Goal: Task Accomplishment & Management: Manage account settings

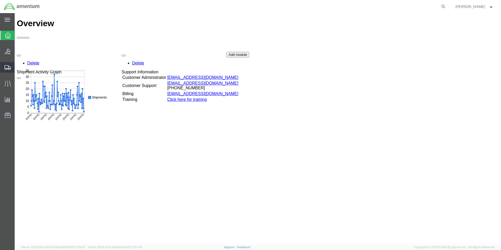
drag, startPoint x: 7, startPoint y: 69, endPoint x: 7, endPoint y: 72, distance: 3.1
click at [7, 69] on icon at bounding box center [7, 67] width 6 height 5
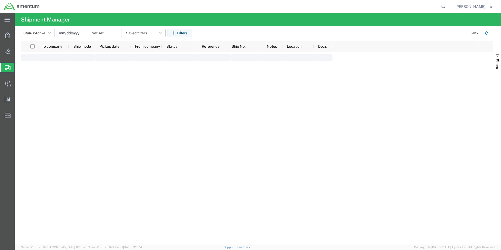
click at [39, 85] on div "main_menu Created with Sketch. Collapse Menu Overview Bids Shipments Shipment M…" at bounding box center [250, 131] width 501 height 237
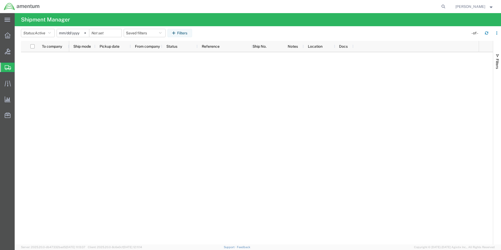
click at [0, 0] on span "Create Shipment" at bounding box center [0, 0] width 0 height 0
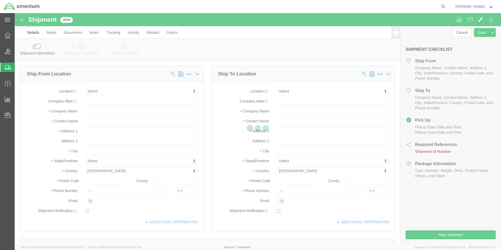
select select
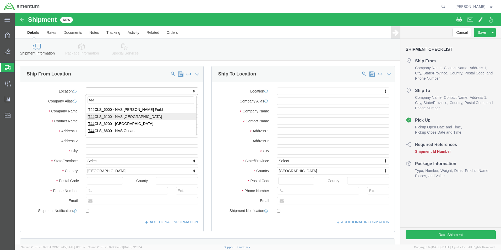
type input "t44"
select select "42673"
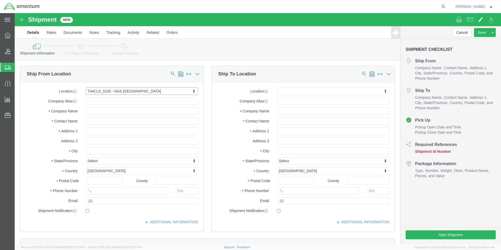
select select "[GEOGRAPHIC_DATA]"
click input "text"
type input "[PERSON_NAME]"
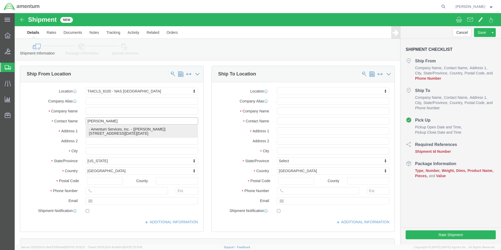
drag, startPoint x: 116, startPoint y: 116, endPoint x: 116, endPoint y: 126, distance: 9.4
click p "- Amentum Services, Inc. - ([PERSON_NAME]) [STREET_ADDRESS][DATE][DATE]"
select select
select select "[GEOGRAPHIC_DATA]"
type input "[PERSON_NAME]"
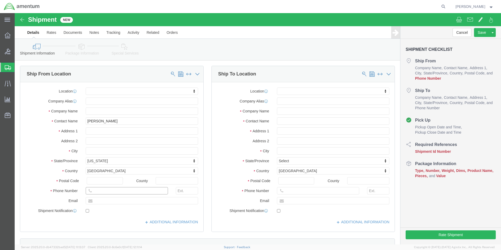
click input "text"
type input "3"
type input "[PHONE_NUMBER]"
click input "text"
type input "FRC"
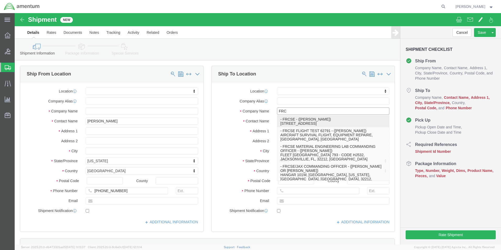
click p "- FRCSE - ([PERSON_NAME]) HANGAR 101W, [GEOGRAPHIC_DATA], [GEOGRAPHIC_DATA], [G…"
select select "FL"
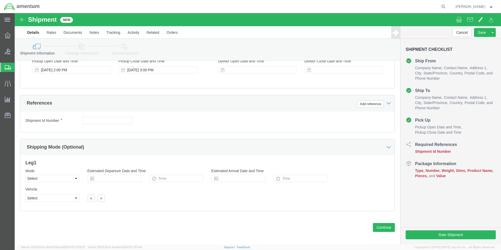
scroll to position [218, 0]
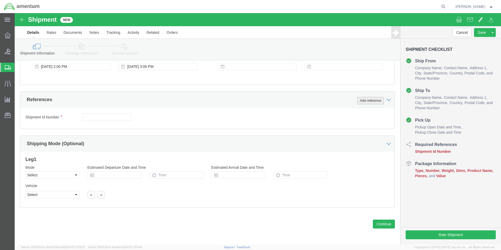
type input "FRCSE"
click button "Add reference"
click select "Select Account Type Activity ID Airline Appointment Number ASN Batch Request # …"
select select "CUSTREF"
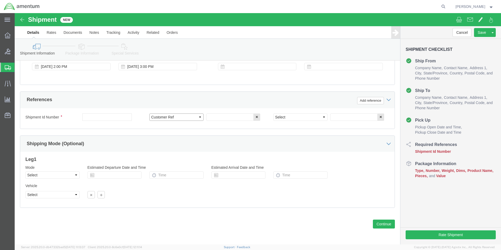
click select "Select Account Type Activity ID Airline Appointment Number ASN Batch Request # …"
click input "text"
type input "25-3563"
click select "Select Account Type Activity ID Airline Appointment Number ASN Batch Request # …"
select select "PROJNUM"
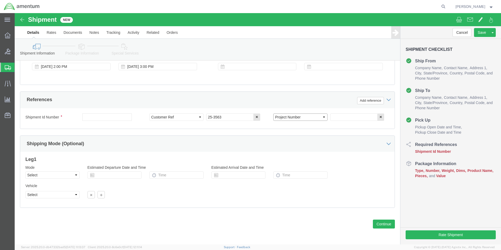
click select "Select Account Type Activity ID Airline Appointment Number ASN Batch Request # …"
click input "text"
type input "4951.00.00.C.001101.AE.19.09"
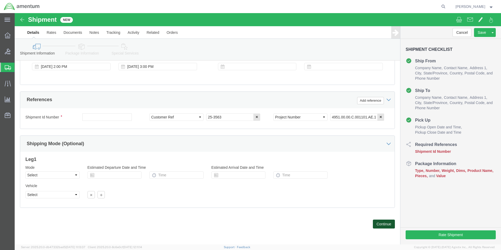
click button "Continue"
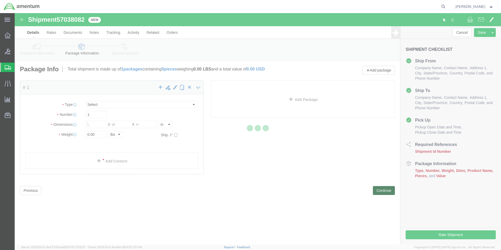
select select "CBOX"
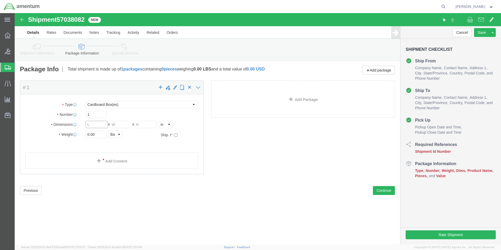
click input "text"
type input "6"
type input "56"
type input "17"
type input "7"
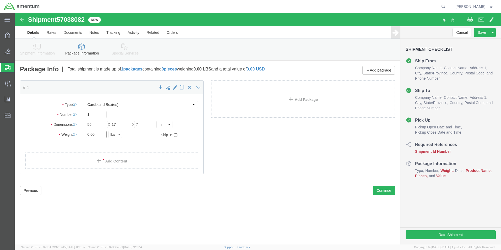
click input "0.00"
type input "0"
type input "9"
click link "Add Content"
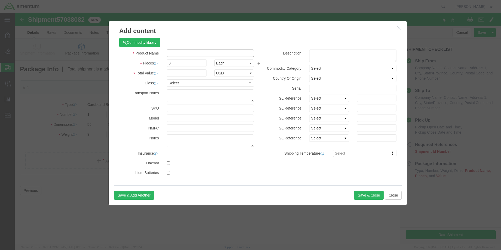
click input "text"
type input "FILLER,SKIN"
click input "0"
type input "1"
click input "text"
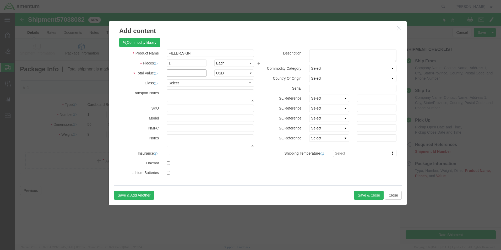
type input "1"
click select "Select 50 55 60 65 70 85 92.5 100 125 175 250 300 400"
select select "50"
click select "Select 50 55 60 65 70 85 92.5 100 125 175 250 300 400"
click button "Save & Close"
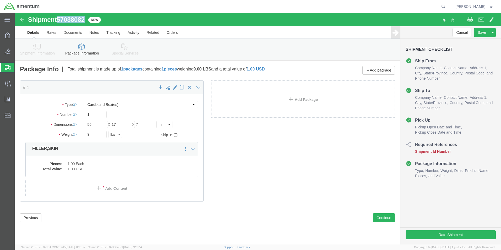
drag, startPoint x: 44, startPoint y: 6, endPoint x: 72, endPoint y: 7, distance: 28.0
click div "Shipment 57038082 New"
drag, startPoint x: 72, startPoint y: 7, endPoint x: 67, endPoint y: 6, distance: 4.5
copy span "57038082"
click button "Rate Shipment"
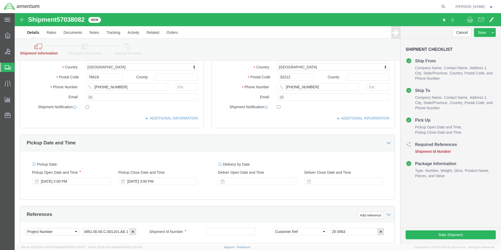
scroll to position [183, 0]
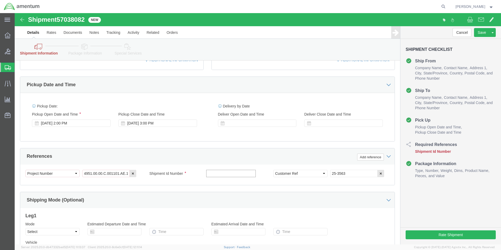
click input "text"
paste input "57038082"
type input "57038082"
click button "Rate Shipment"
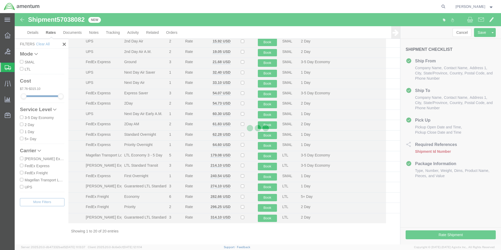
scroll to position [43, 0]
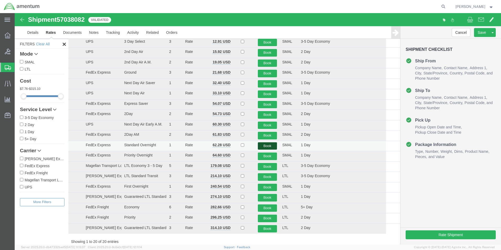
click at [265, 146] on button "Book" at bounding box center [267, 146] width 19 height 8
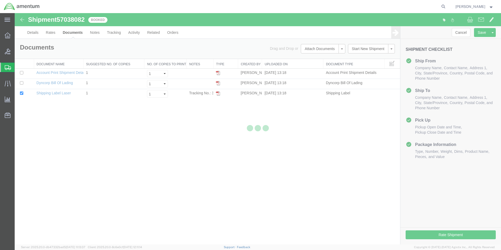
scroll to position [0, 0]
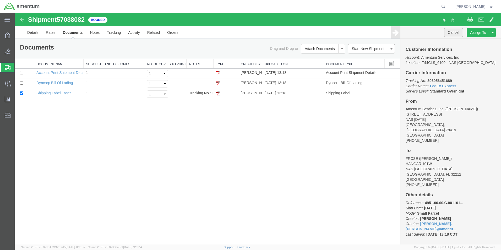
click at [457, 34] on button "Cancel" at bounding box center [453, 32] width 19 height 9
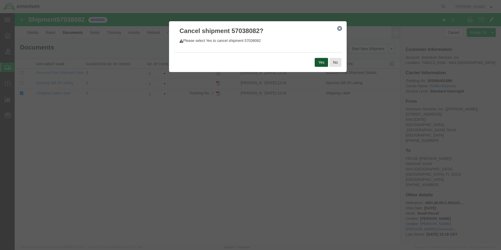
click at [319, 63] on button "Yes" at bounding box center [320, 62] width 13 height 9
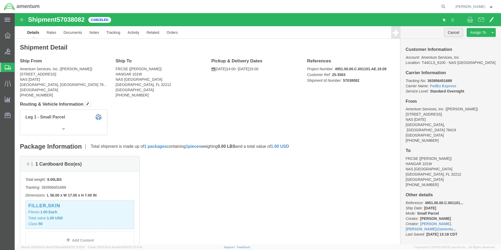
click button "Cancel"
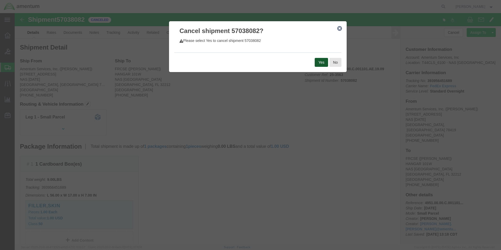
click button "Yes"
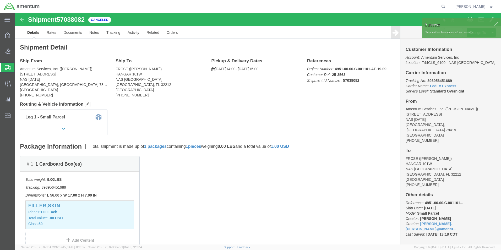
click at [0, 0] on span "Create Shipment" at bounding box center [0, 0] width 0 height 0
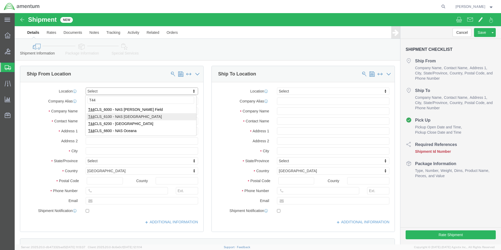
type input "T44"
select select "42673"
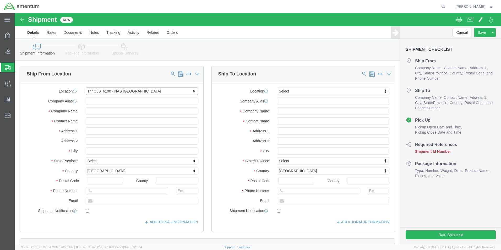
select select "[GEOGRAPHIC_DATA]"
click input "text"
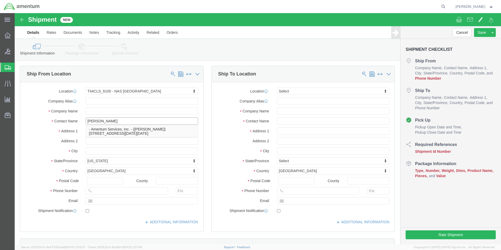
type input "[PERSON_NAME]"
click input "text"
type input "[PHONE_NUMBER]"
click input "text"
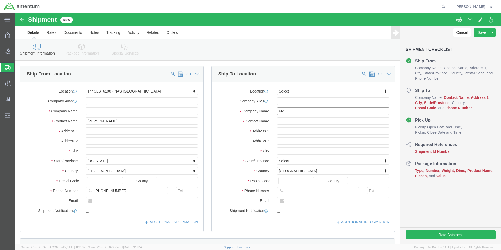
type input "FRC"
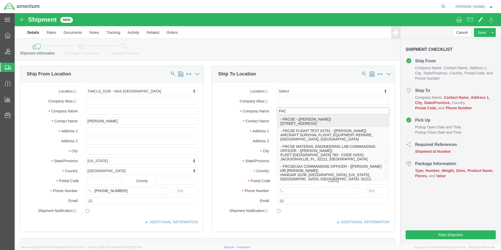
click p "- FRCSE - ([PERSON_NAME]) HANGAR 101W, [GEOGRAPHIC_DATA], [GEOGRAPHIC_DATA], [G…"
select select "FL"
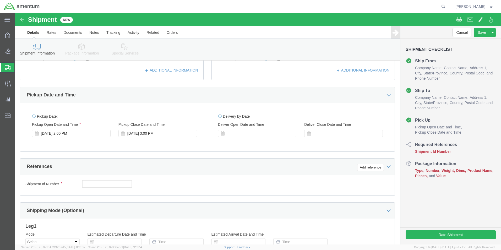
scroll to position [114, 0]
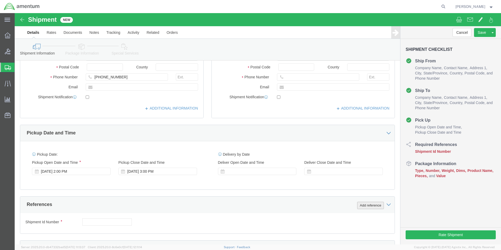
type input "FRCSE"
click button "Add reference"
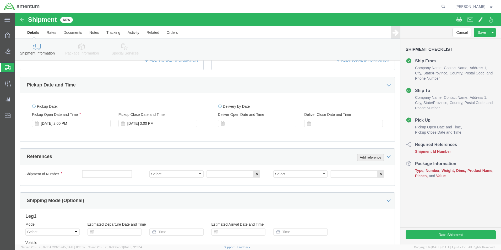
scroll to position [166, 0]
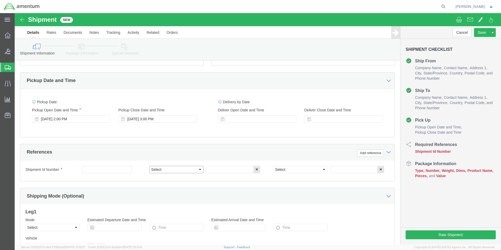
click select "Select Account Type Activity ID Airline Appointment Number ASN Batch Request # …"
select select "CUSTREF"
click select "Select Account Type Activity ID Airline Appointment Number ASN Batch Request # …"
click input "text"
type input "25-3563"
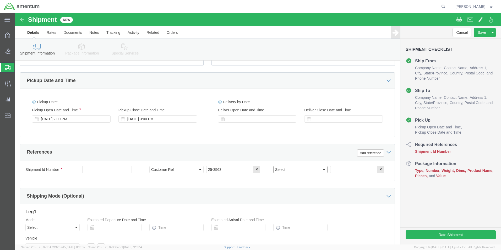
click select "Select Account Type Activity ID Airline Appointment Number ASN Batch Request # …"
select select "PROJNUM"
click select "Select Account Type Activity ID Airline Appointment Number ASN Batch Request # …"
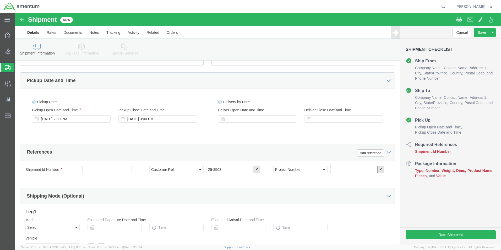
click input "text"
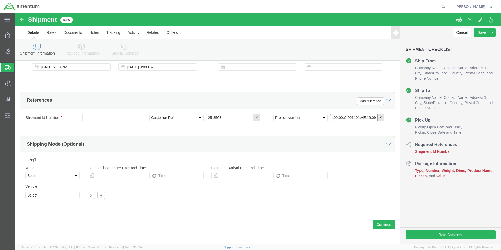
scroll to position [218, 0]
type input "4951.00.00.C.001101.AE.19.09"
click button "Continue"
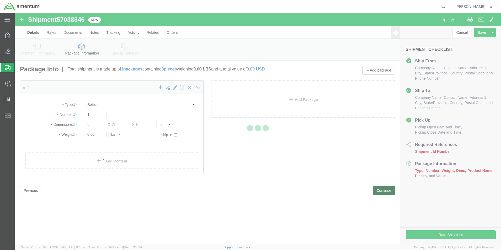
select select "CBOX"
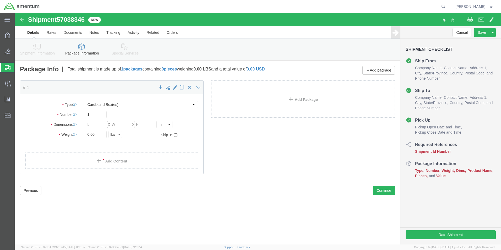
click input "text"
type input "56"
type input "17"
type input "7"
click input "0.00"
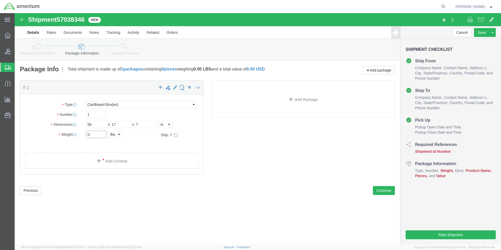
type input "0"
type input "9"
click link "Add Content"
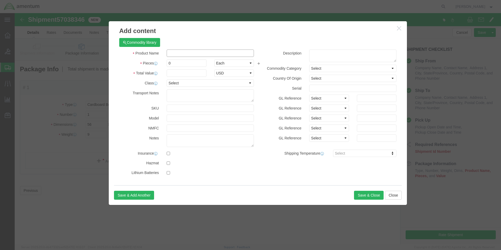
click input "text"
type input "FILLER,SKIN"
type input "1"
click input "0"
type input "1"
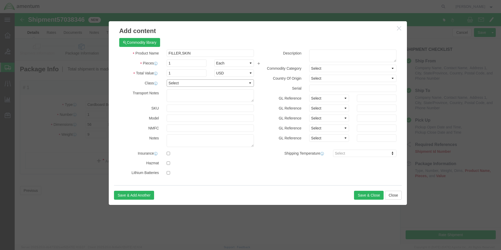
click select "Select 50 55 60 65 70 85 92.5 100 125 175 250 300 400"
select select "50"
click select "Select 50 55 60 65 70 85 92.5 100 125 175 250 300 400"
click input "1"
type input "1"
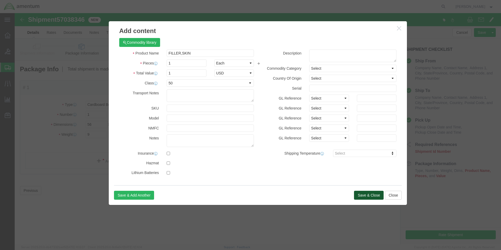
click button "Save & Close"
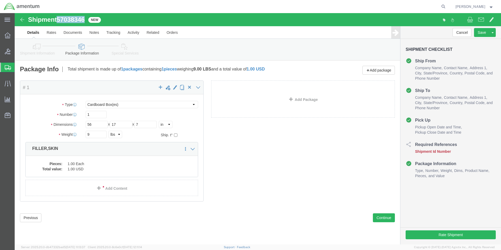
drag, startPoint x: 45, startPoint y: 5, endPoint x: 72, endPoint y: 7, distance: 27.5
click div "Shipment 57038346 New"
drag, startPoint x: 72, startPoint y: 7, endPoint x: 66, endPoint y: 6, distance: 6.1
copy span "57038346"
click button "Rate Shipment"
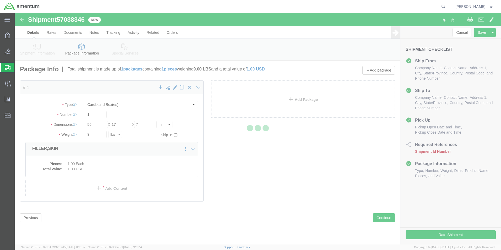
select select "42673"
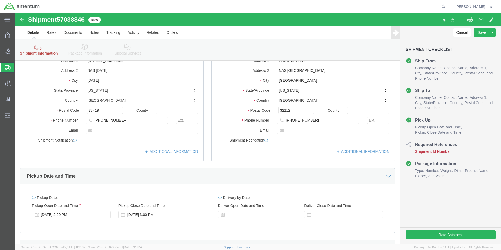
scroll to position [157, 0]
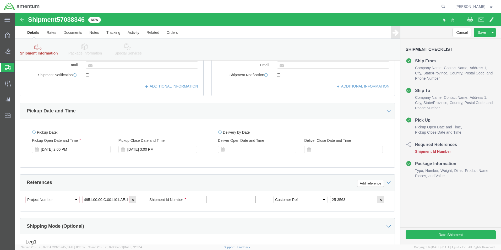
click input "text"
paste input "57038346"
type input "57038346"
click div "Cancel Save Assign To Save As Template Shipment Checklist Ship From Company Nam…"
click button "Rate Shipment"
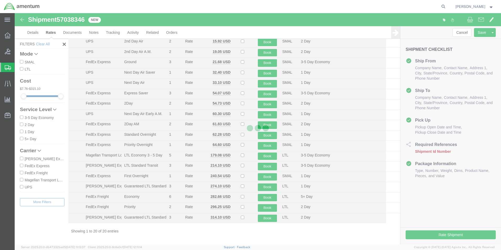
scroll to position [43, 0]
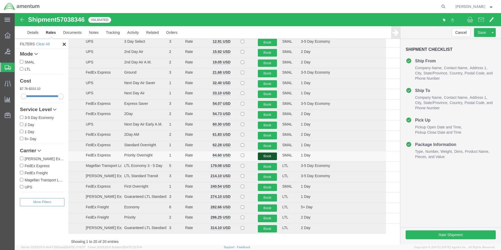
click at [264, 156] on button "Book" at bounding box center [267, 156] width 19 height 8
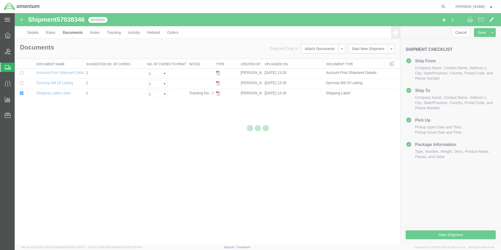
scroll to position [0, 0]
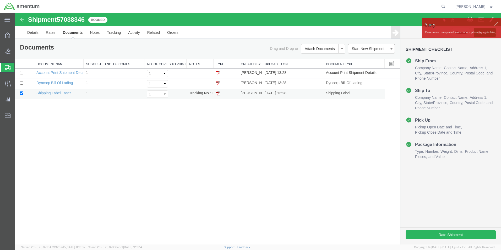
click at [217, 93] on img at bounding box center [218, 93] width 4 height 4
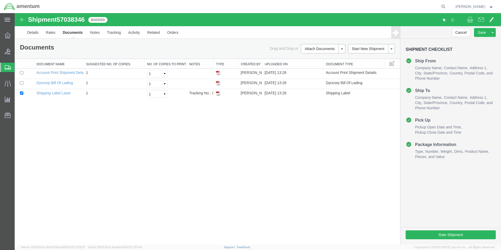
drag, startPoint x: 7, startPoint y: 68, endPoint x: 117, endPoint y: 1, distance: 128.8
click at [7, 68] on icon at bounding box center [8, 67] width 6 height 5
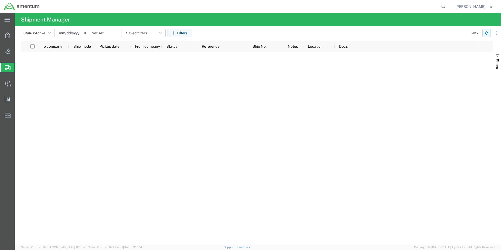
click at [486, 35] on icon "button" at bounding box center [486, 33] width 4 height 4
click at [485, 32] on icon "button" at bounding box center [486, 33] width 4 height 4
drag, startPoint x: 488, startPoint y: 35, endPoint x: 482, endPoint y: 39, distance: 6.6
click at [488, 35] on button "button" at bounding box center [486, 33] width 8 height 8
click at [486, 34] on icon "button" at bounding box center [486, 33] width 4 height 4
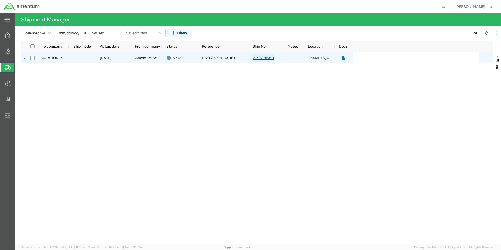
click at [263, 58] on link "57038659" at bounding box center [263, 58] width 21 height 8
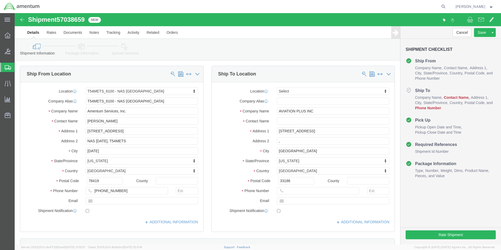
select select "67191"
select select
click input "text"
type input "EDD"
click p "- AVIATION PLUS INC - ([PERSON_NAME]) [STREET_ADDRESS]"
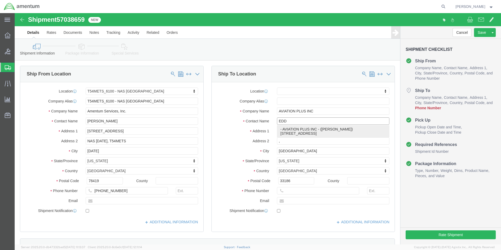
select select "FL"
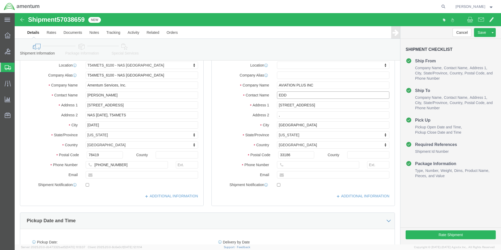
scroll to position [26, 0]
type input "[PERSON_NAME]"
click button "Rate Shipment"
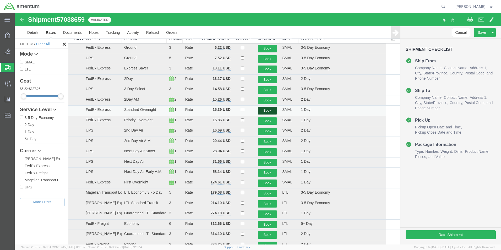
click at [267, 112] on button "Book" at bounding box center [267, 111] width 19 height 8
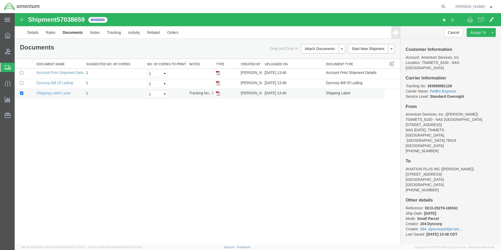
click at [218, 94] on img at bounding box center [218, 93] width 4 height 4
click at [8, 67] on icon at bounding box center [8, 67] width 6 height 5
